Goal: Task Accomplishment & Management: Use online tool/utility

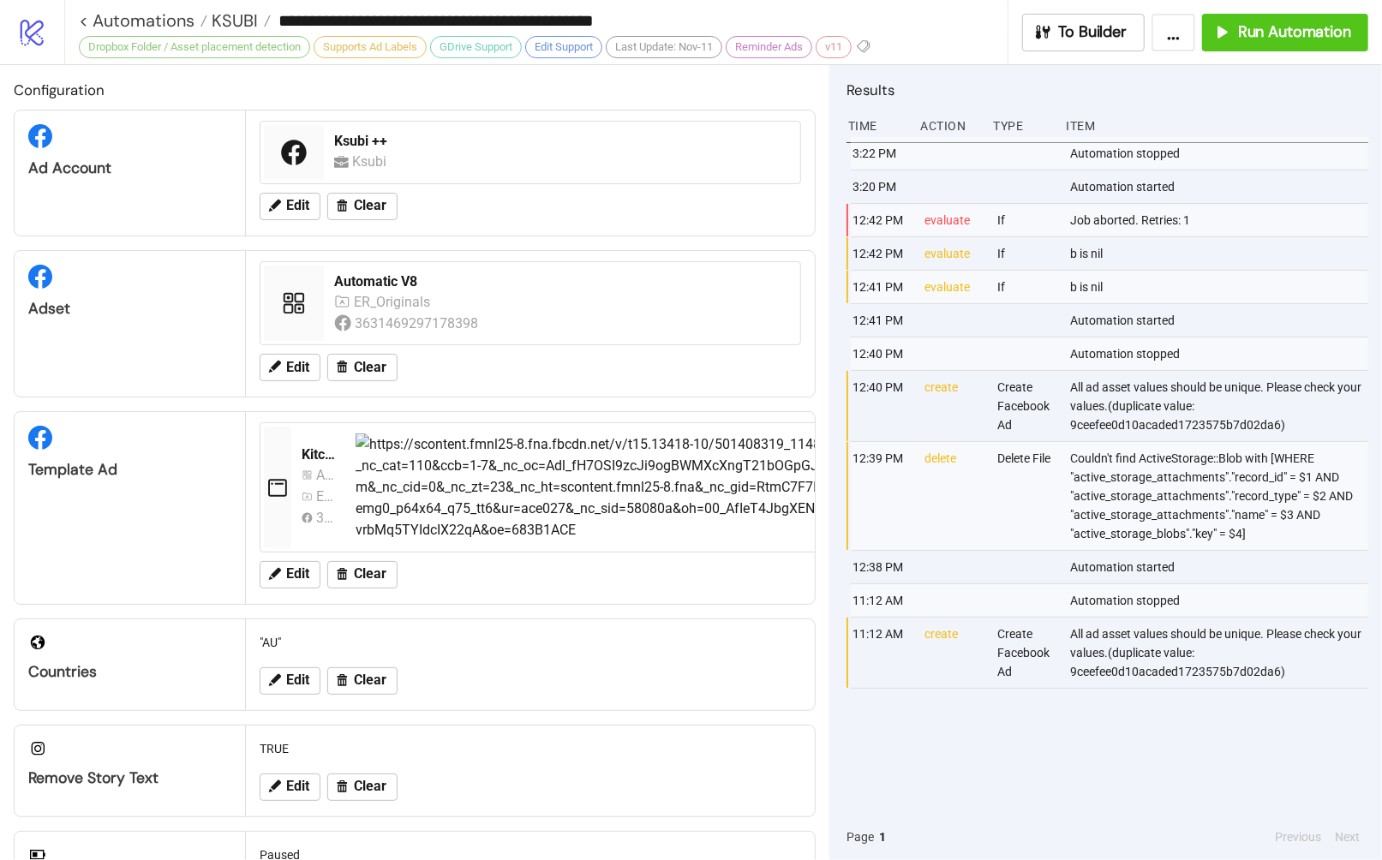
scroll to position [383, 0]
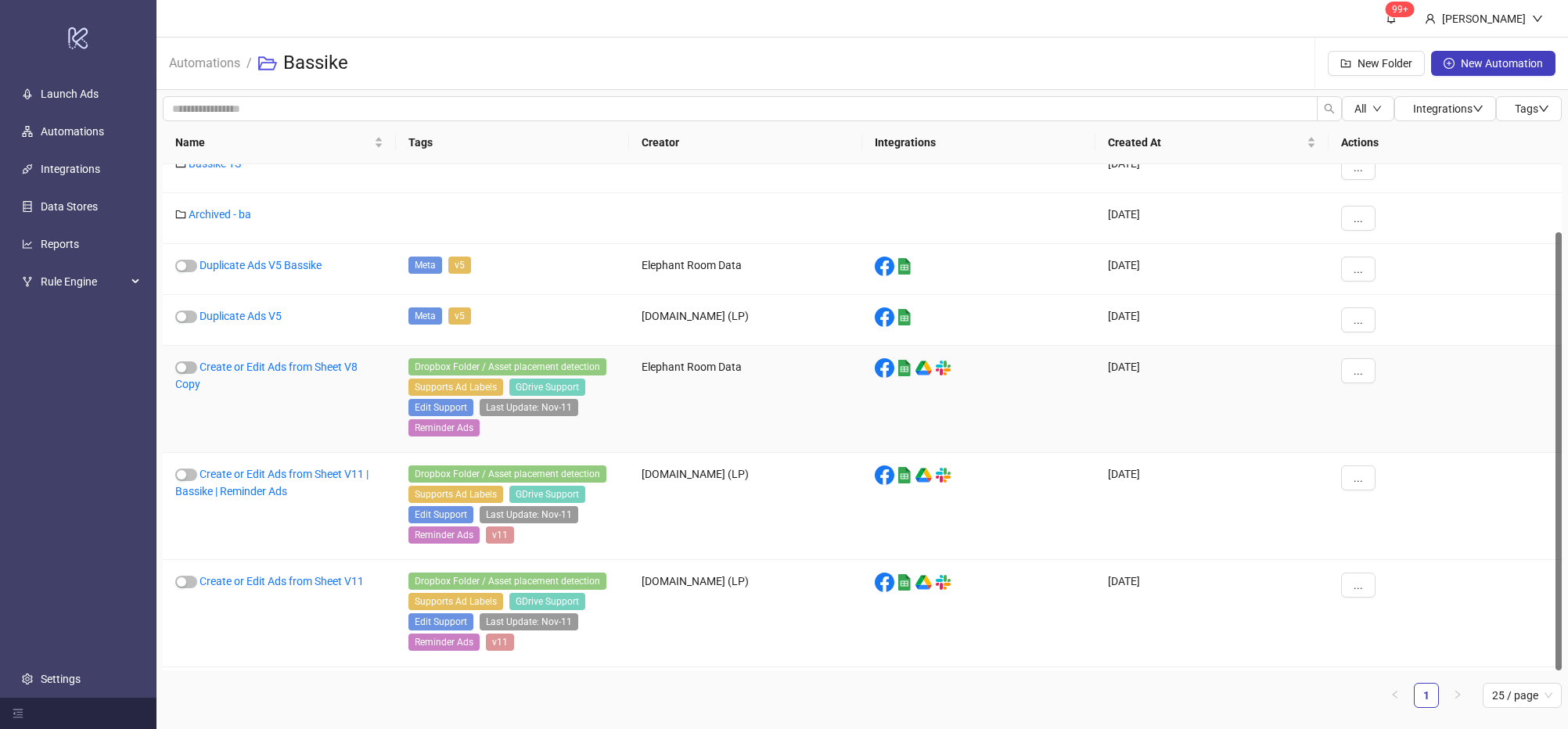
scroll to position [78, 0]
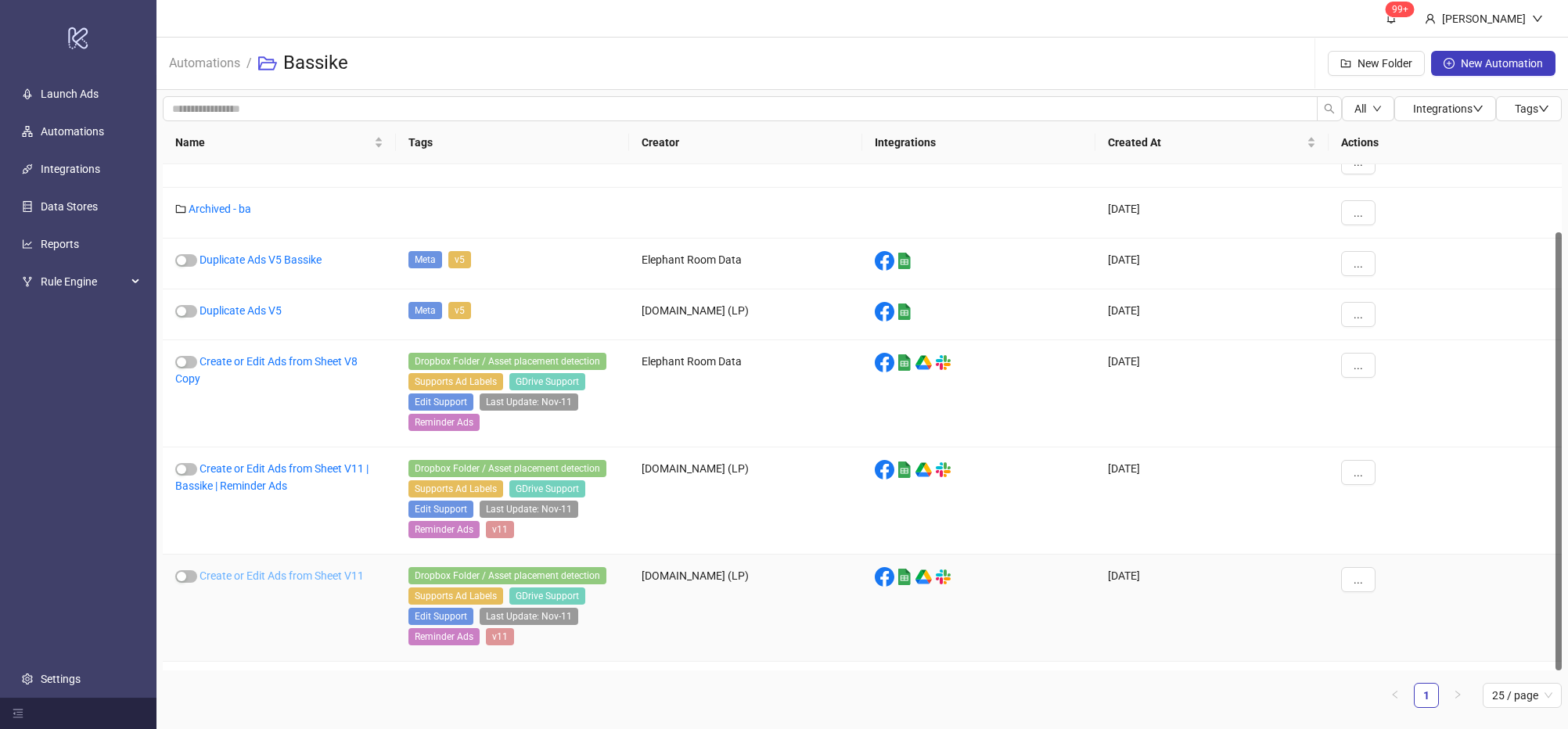
click at [305, 577] on link "Create or Edit Ads from Sheet V11" at bounding box center [282, 576] width 164 height 13
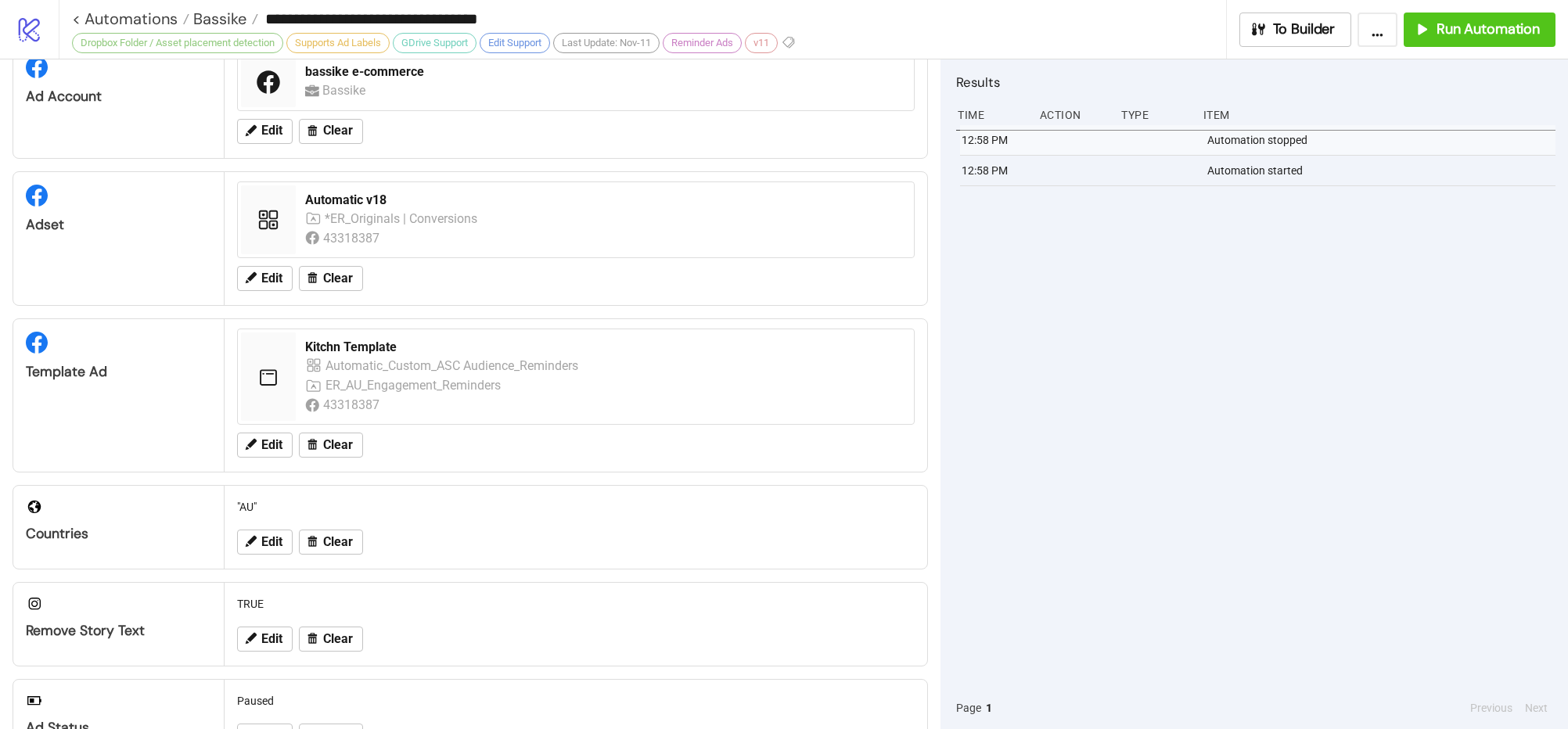
scroll to position [444, 0]
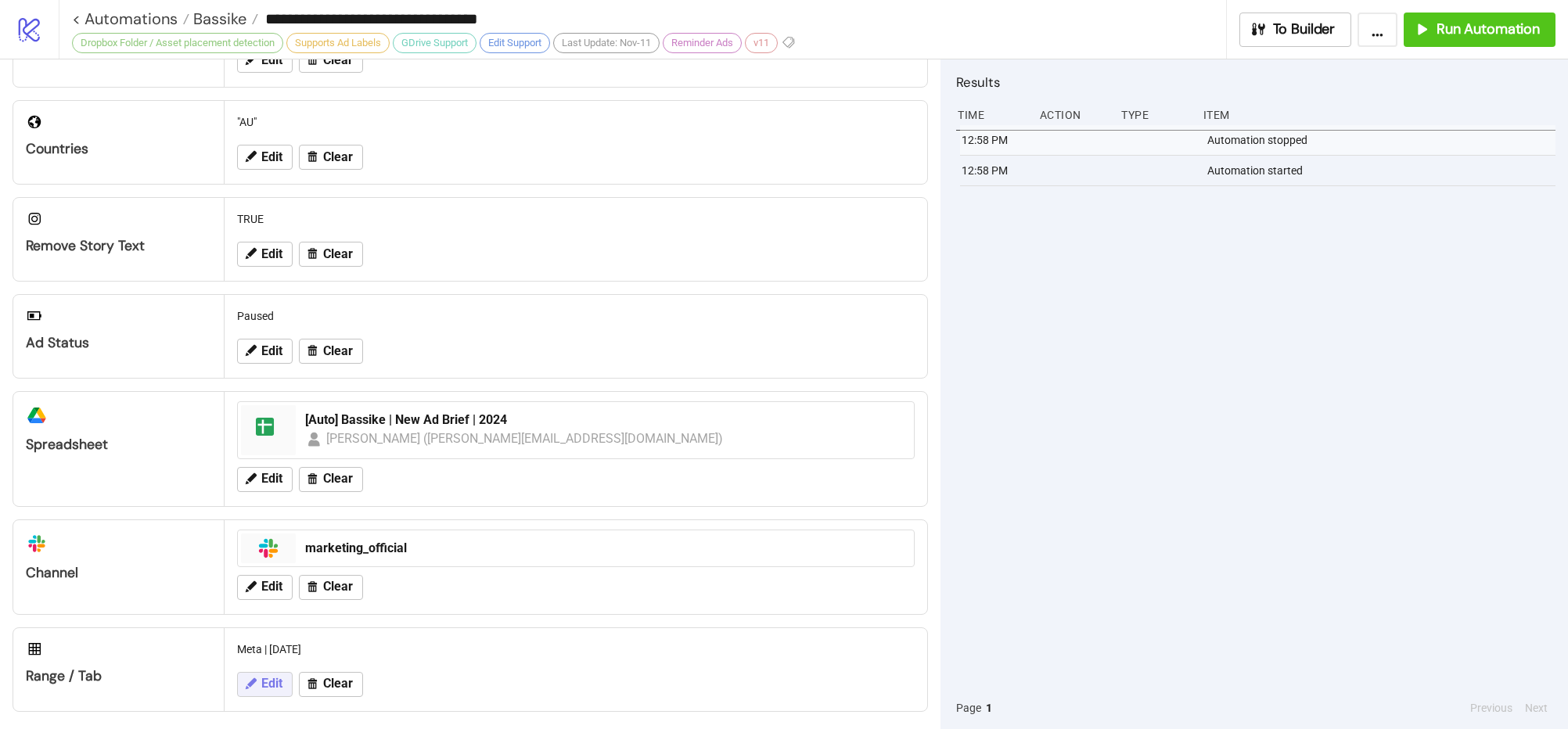
click at [256, 697] on button "Edit" at bounding box center [265, 683] width 56 height 25
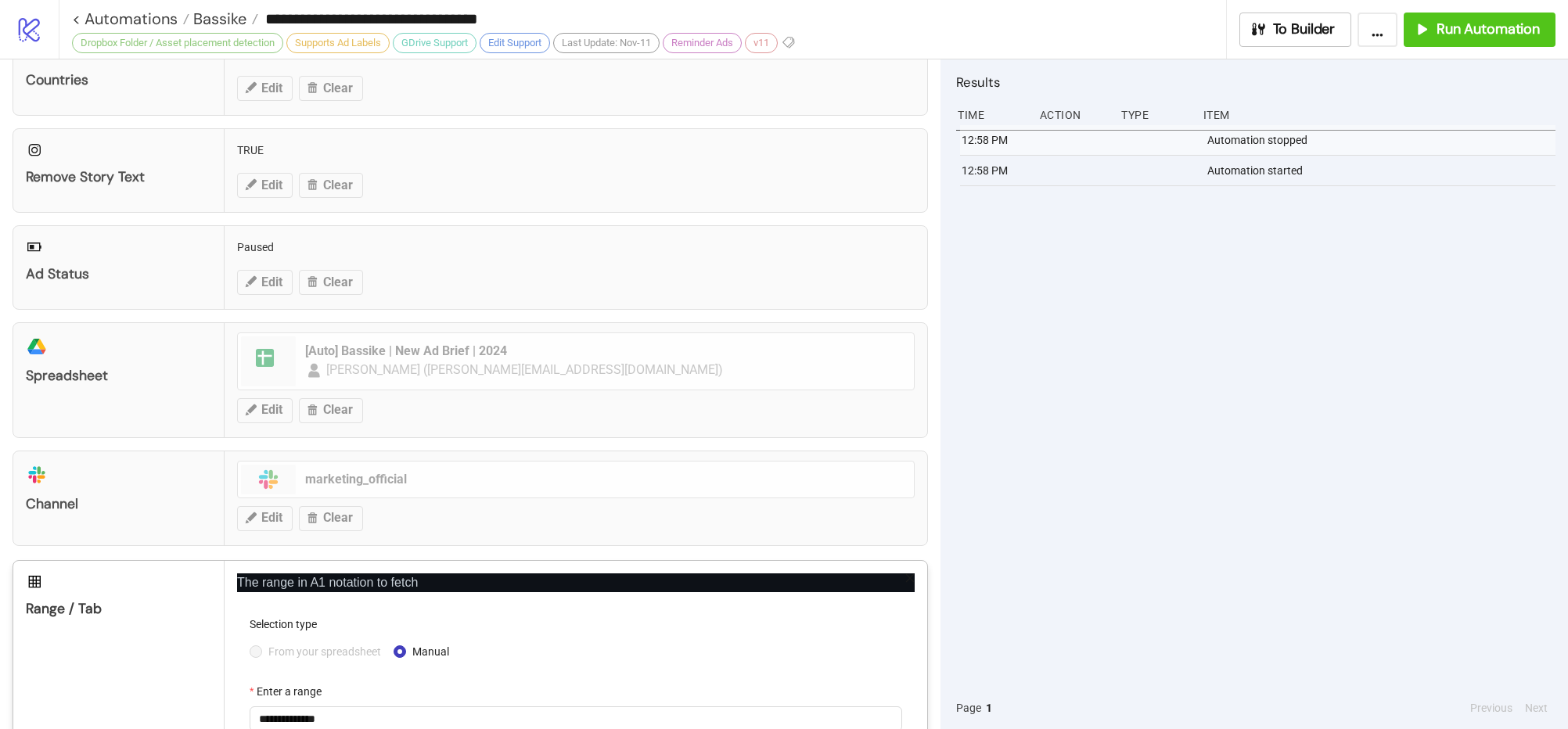
scroll to position [577, 0]
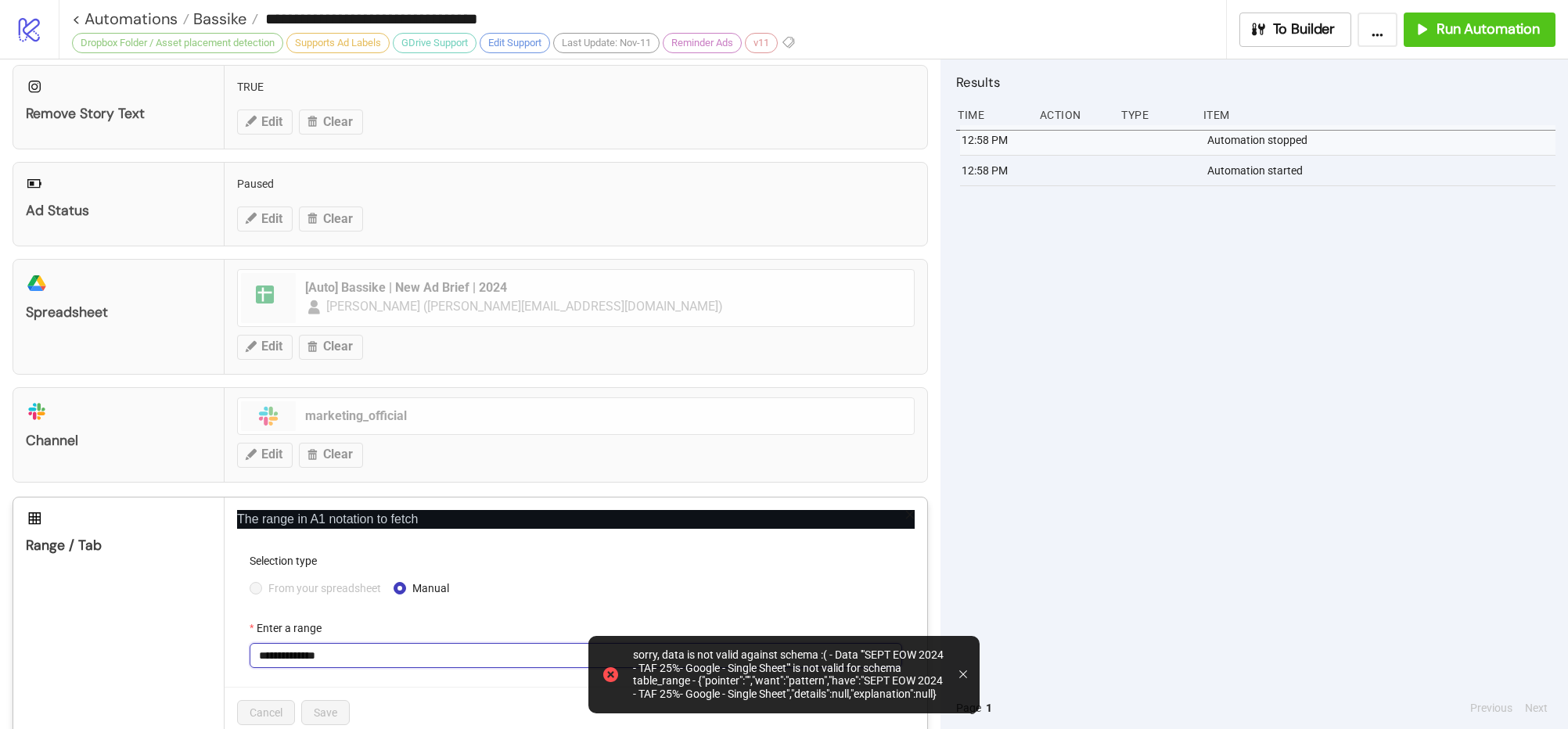
click at [412, 665] on input "**********" at bounding box center [575, 654] width 653 height 25
click at [1054, 484] on div "12:58 PM Automation stopped 12:58 PM Automation started" at bounding box center [1255, 405] width 599 height 561
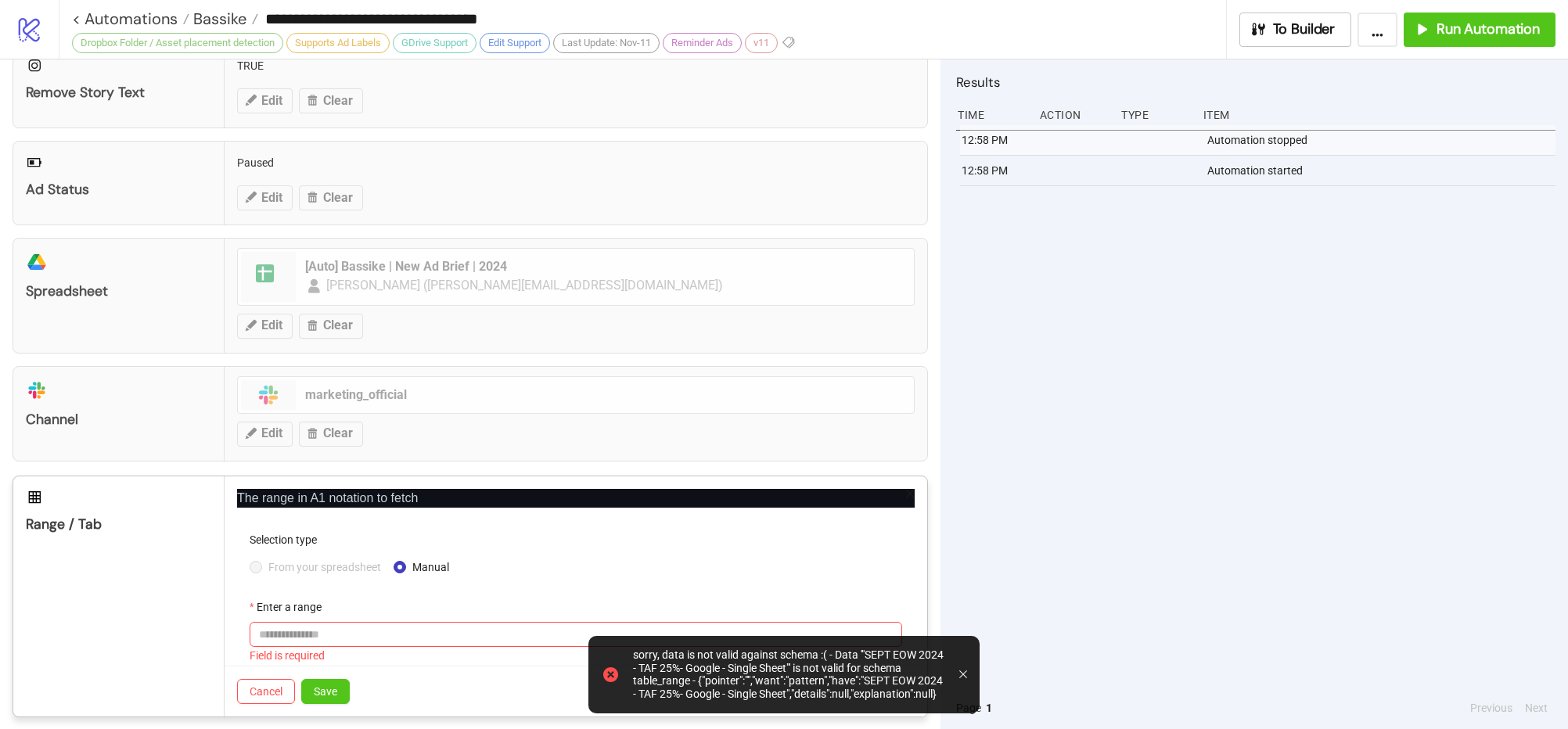
scroll to position [618, 0]
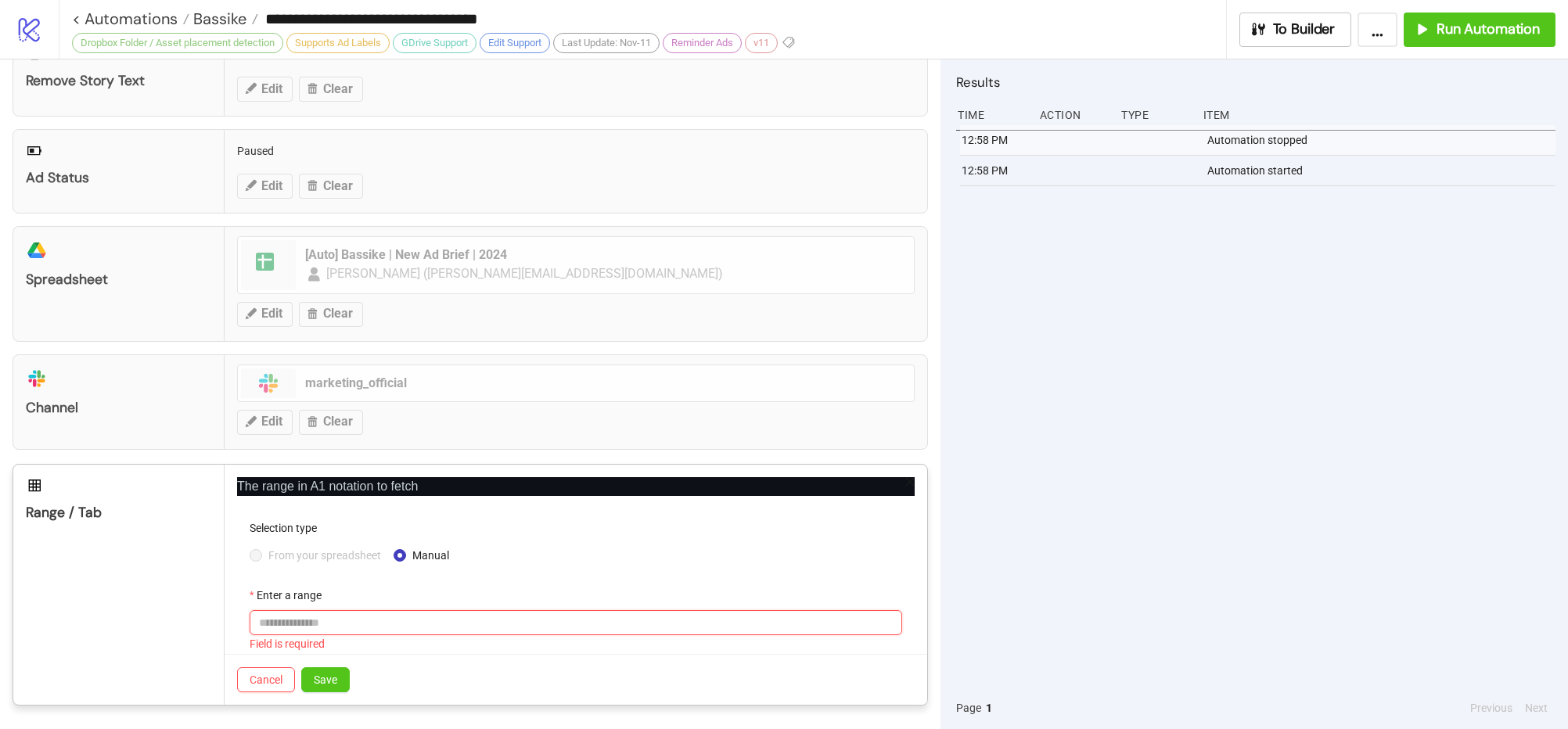
click at [382, 614] on input "Enter a range" at bounding box center [575, 621] width 653 height 25
paste input "**********"
type input "**********"
click at [331, 684] on span "Save" at bounding box center [326, 680] width 24 height 13
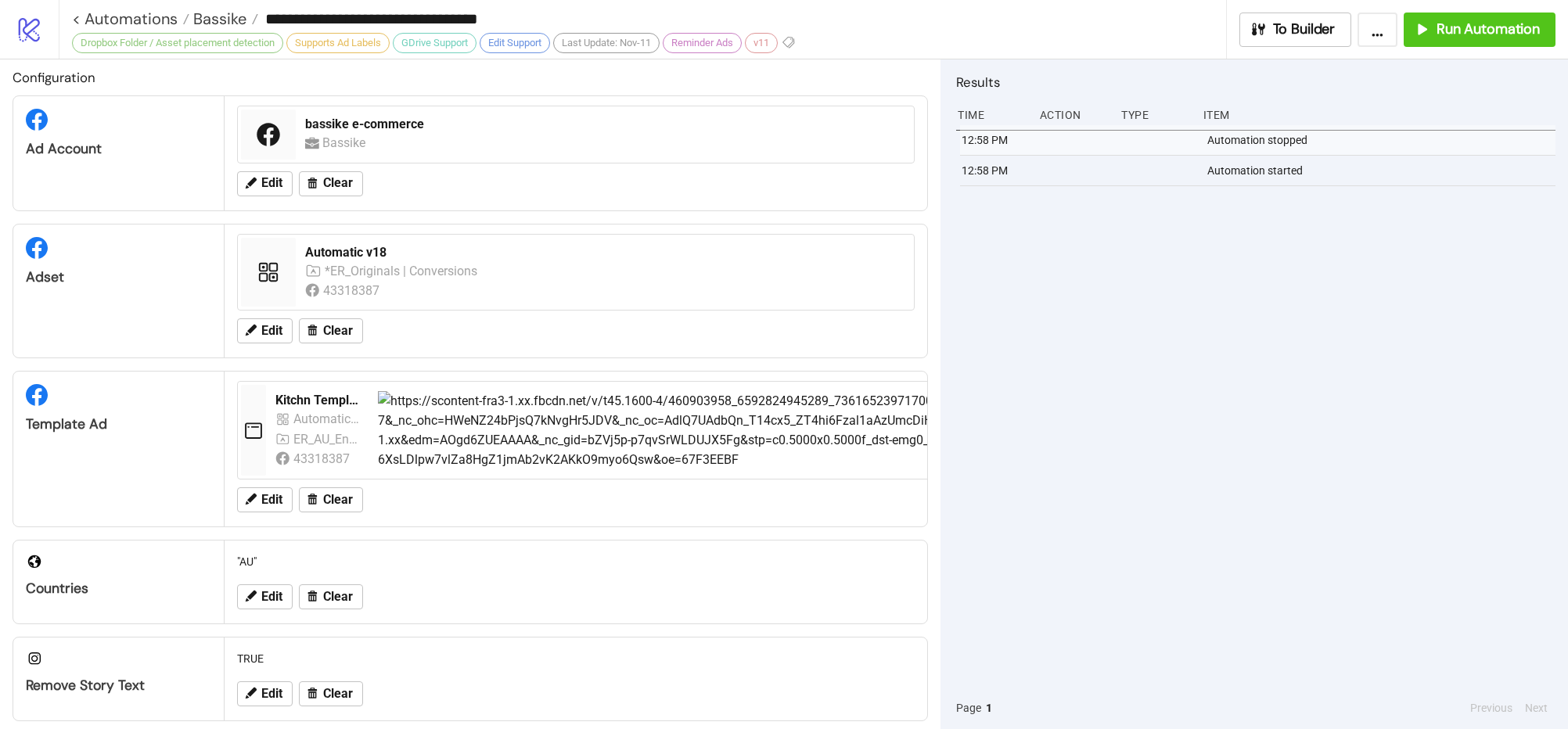
scroll to position [0, 0]
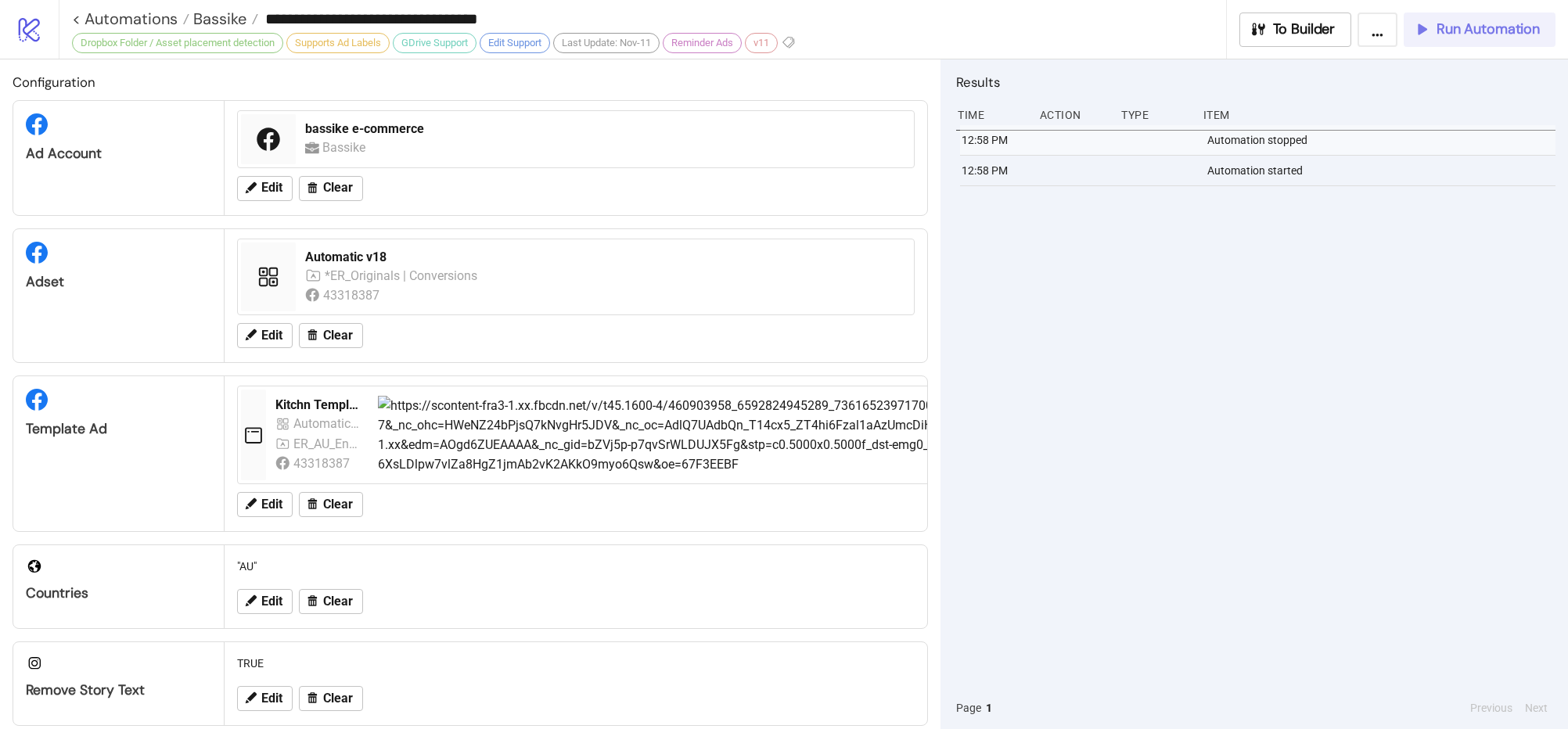
click at [1476, 35] on span "Run Automation" at bounding box center [1488, 29] width 103 height 18
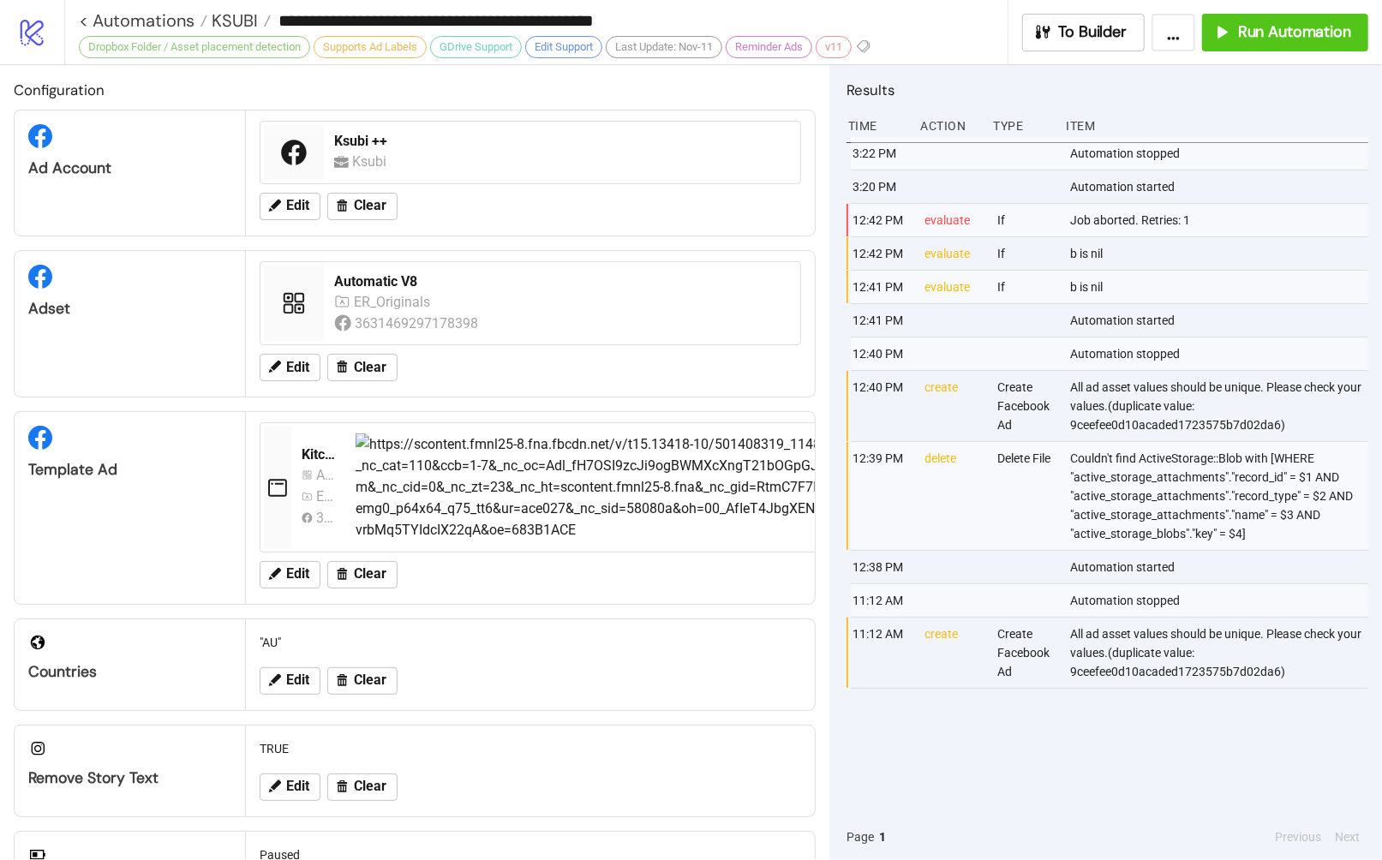
scroll to position [383, 0]
